Goal: Information Seeking & Learning: Learn about a topic

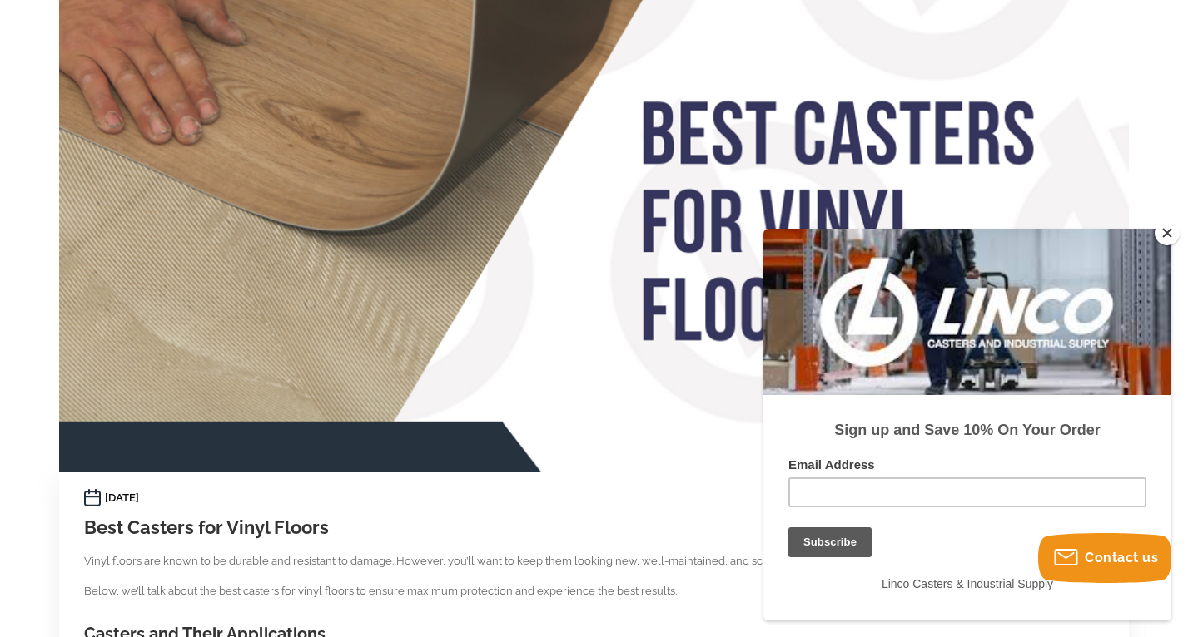
scroll to position [296, 0]
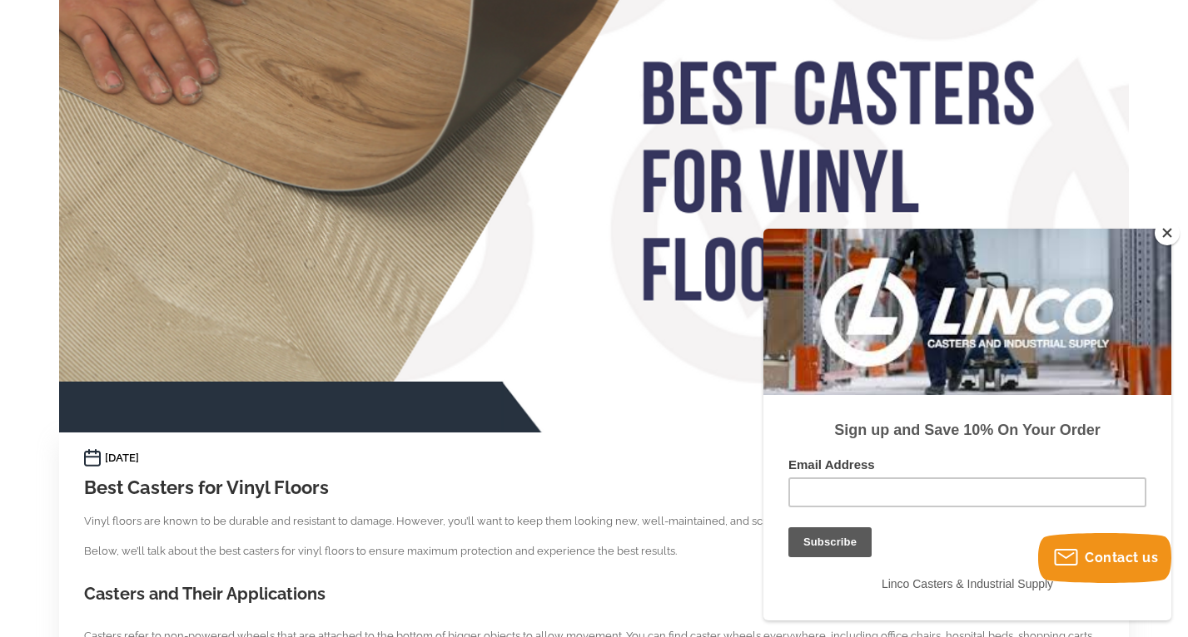
click at [1161, 233] on button "Close" at bounding box center [1166, 233] width 25 height 25
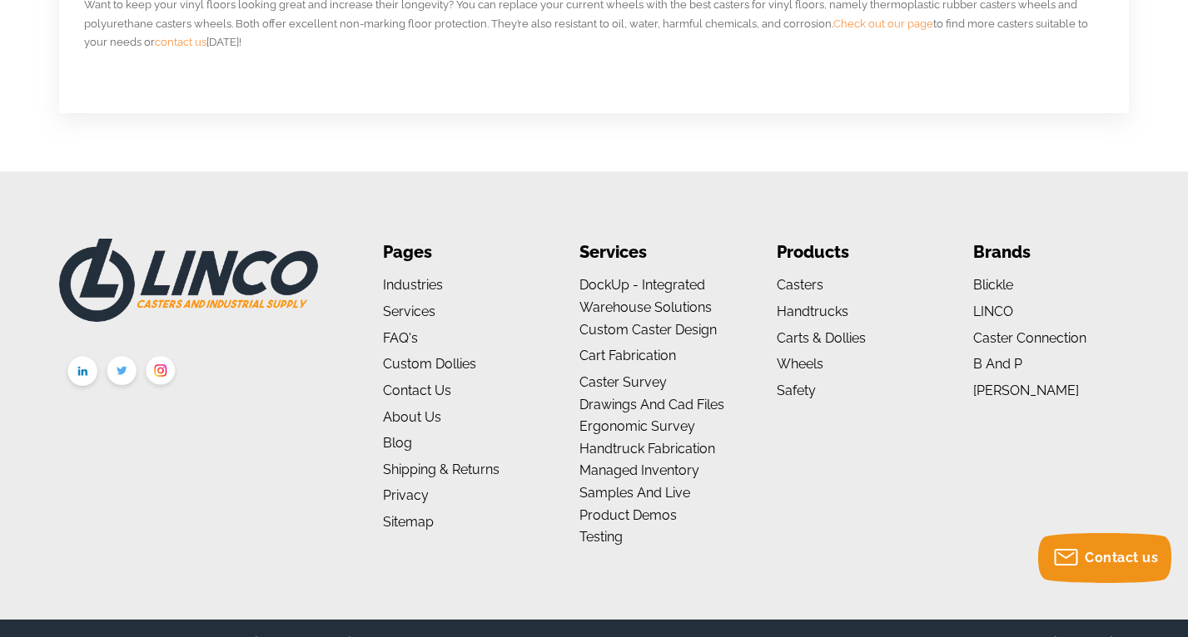
scroll to position [1809, 0]
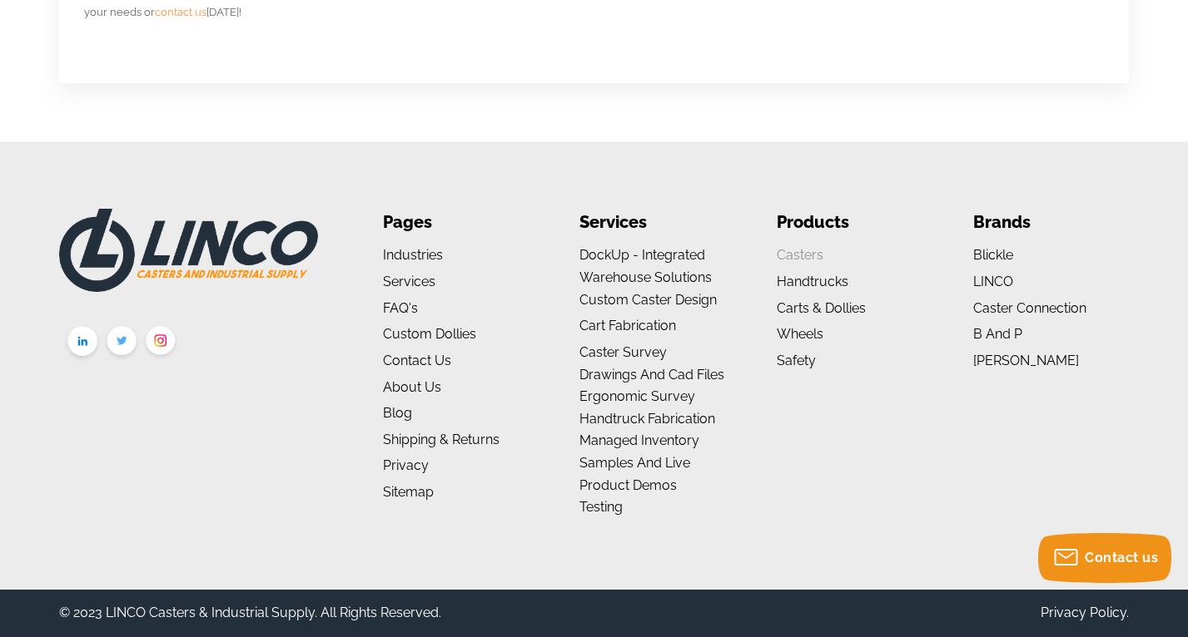
click at [788, 259] on link "Casters" at bounding box center [799, 255] width 47 height 16
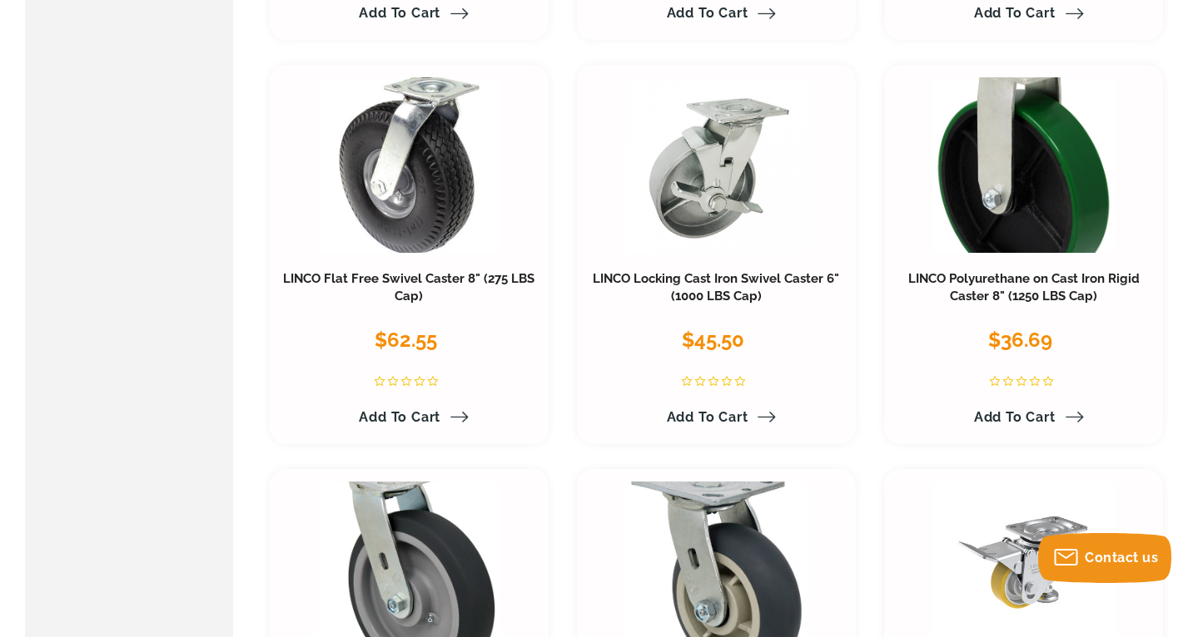
scroll to position [6193, 0]
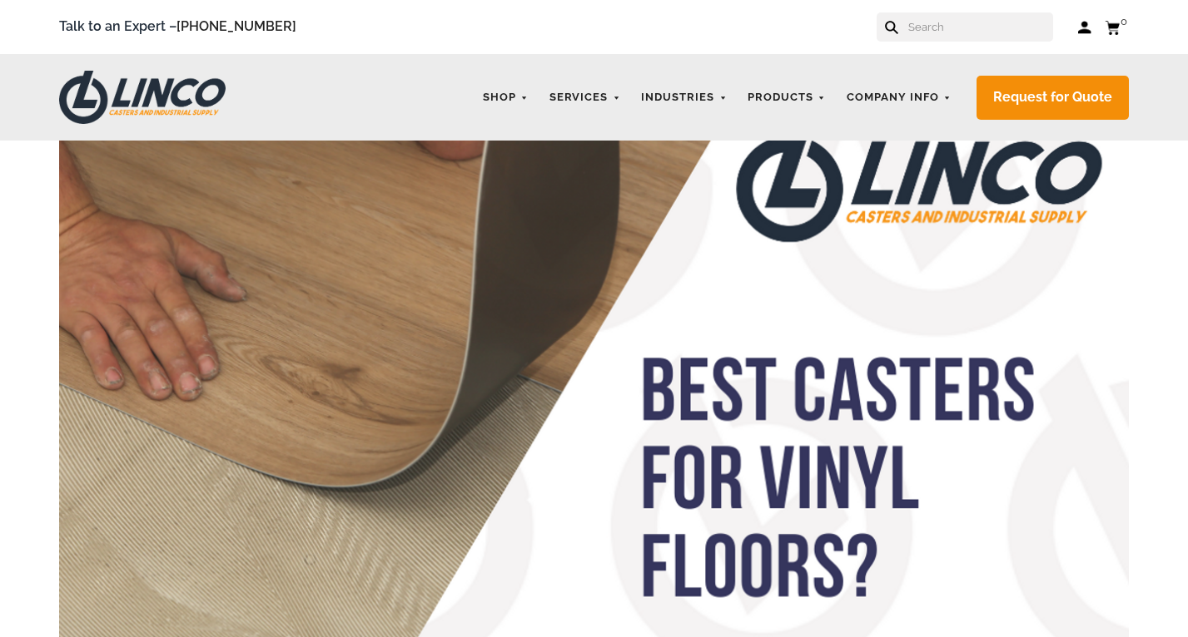
scroll to position [1806, 0]
